Goal: Entertainment & Leisure: Consume media (video, audio)

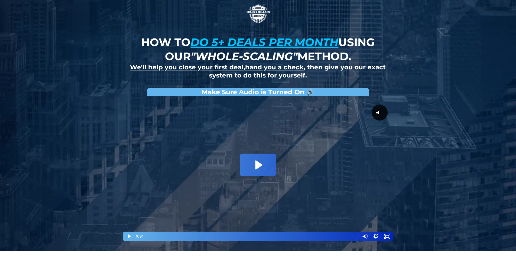
click at [279, 151] on div at bounding box center [258, 170] width 271 height 143
drag, startPoint x: 343, startPoint y: 131, endPoint x: 538, endPoint y: 170, distance: 198.6
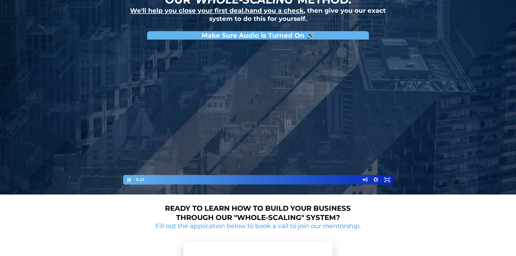
scroll to position [55, 0]
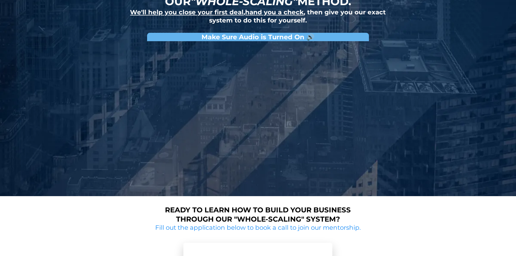
click at [35, 51] on div "How to do 5+ deals per month using our "whole-scaling" method. We'll help you c…" at bounding box center [258, 70] width 516 height 251
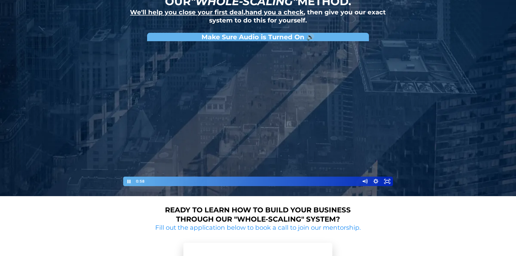
click at [341, 142] on div at bounding box center [258, 115] width 271 height 143
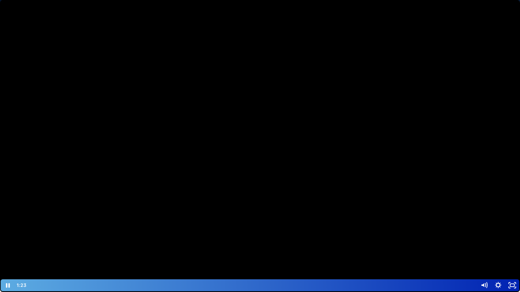
click at [154, 180] on div at bounding box center [260, 146] width 520 height 292
drag, startPoint x: 153, startPoint y: 180, endPoint x: 145, endPoint y: 183, distance: 8.2
click at [151, 181] on div at bounding box center [260, 146] width 520 height 292
click at [93, 256] on div "1:20" at bounding box center [252, 286] width 442 height 12
click at [146, 135] on div at bounding box center [260, 146] width 520 height 292
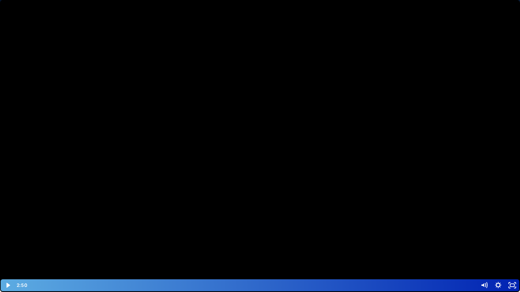
drag, startPoint x: 146, startPoint y: 135, endPoint x: 146, endPoint y: 112, distance: 23.6
click at [146, 135] on div at bounding box center [260, 146] width 520 height 292
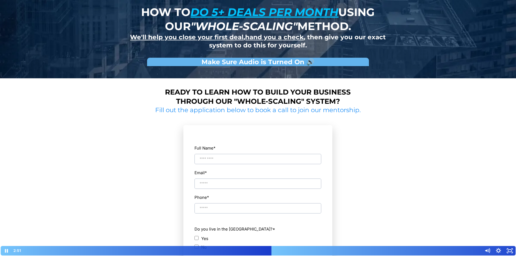
scroll to position [28, 0]
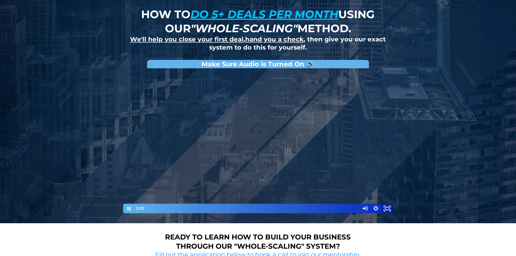
click at [387, 208] on icon "Fullscreen" at bounding box center [387, 208] width 14 height 11
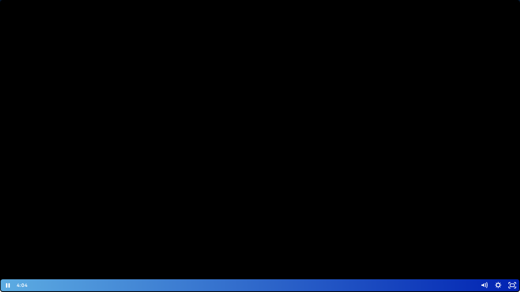
click at [269, 197] on div at bounding box center [260, 146] width 520 height 292
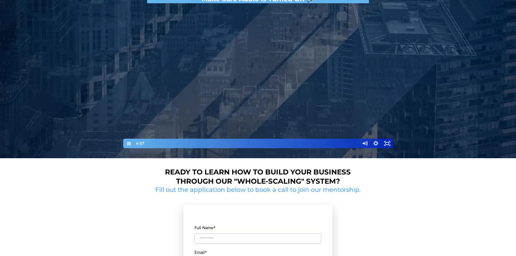
scroll to position [82, 0]
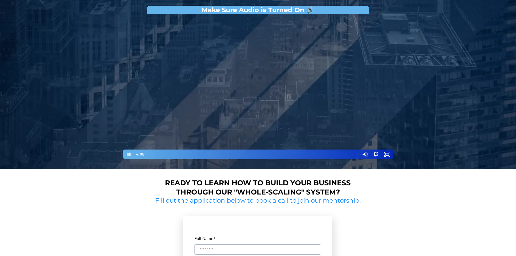
click at [233, 107] on div at bounding box center [258, 88] width 271 height 143
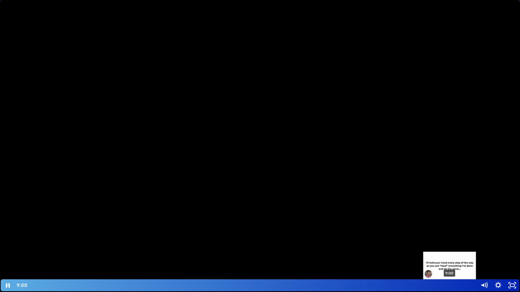
click at [450, 256] on div "9:00" at bounding box center [252, 286] width 442 height 12
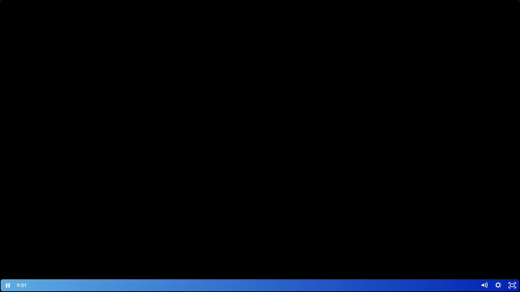
drag, startPoint x: 331, startPoint y: 198, endPoint x: 223, endPoint y: 173, distance: 111.5
click at [228, 181] on div at bounding box center [260, 146] width 520 height 292
click at [223, 173] on div at bounding box center [260, 146] width 520 height 292
click at [221, 173] on div at bounding box center [260, 146] width 520 height 292
click at [221, 172] on div at bounding box center [260, 146] width 520 height 292
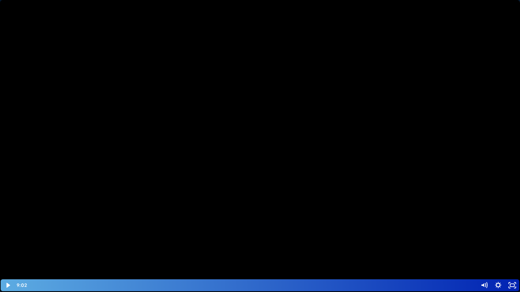
drag, startPoint x: 221, startPoint y: 172, endPoint x: 216, endPoint y: 148, distance: 24.8
click at [220, 173] on div at bounding box center [260, 146] width 520 height 292
